Goal: Task Accomplishment & Management: Use online tool/utility

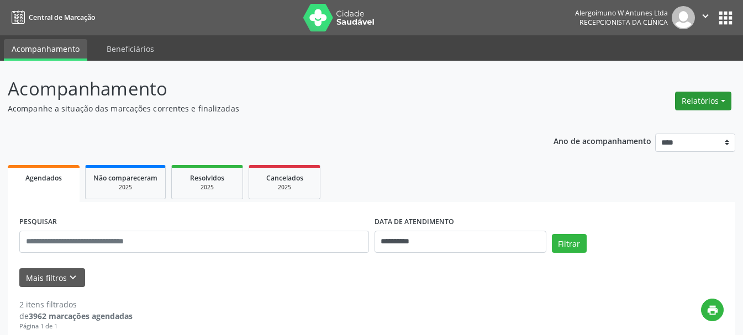
click at [696, 101] on button "Relatórios" at bounding box center [703, 101] width 56 height 19
click at [642, 127] on link "Agendamentos" at bounding box center [672, 124] width 119 height 15
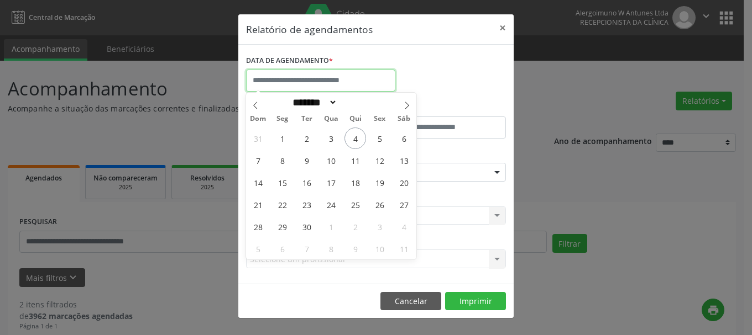
click at [334, 81] on input "text" at bounding box center [320, 81] width 149 height 22
click at [350, 137] on span "4" at bounding box center [355, 139] width 22 height 22
type input "**********"
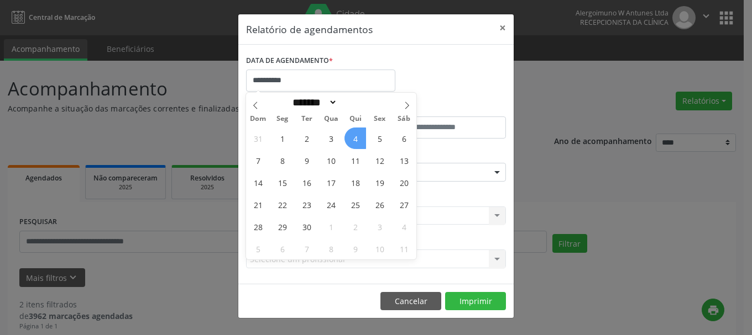
click at [350, 137] on span "4" at bounding box center [355, 139] width 22 height 22
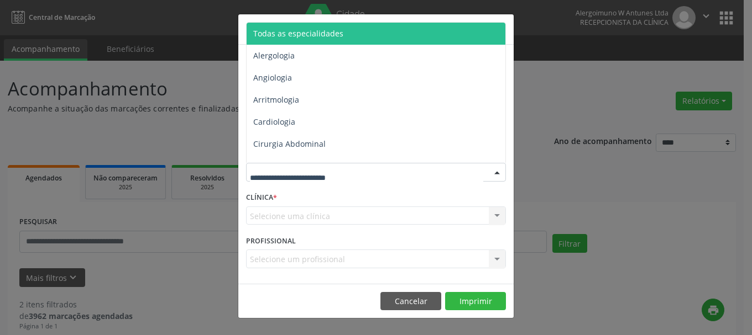
click at [279, 181] on div at bounding box center [376, 172] width 260 height 19
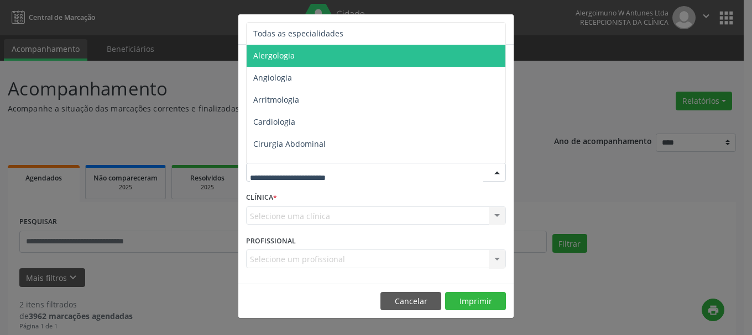
click at [282, 57] on span "Alergologia" at bounding box center [273, 55] width 41 height 10
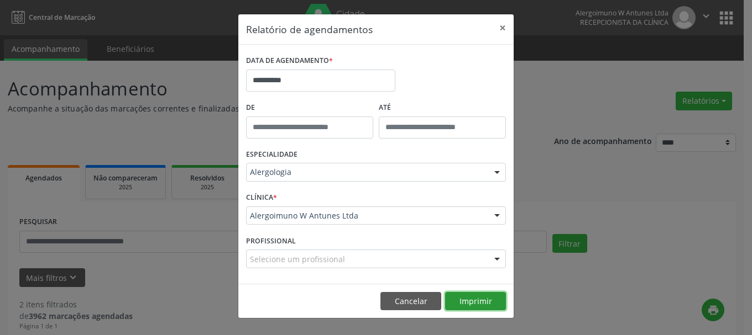
click at [476, 301] on button "Imprimir" at bounding box center [475, 301] width 61 height 19
